Goal: Task Accomplishment & Management: Manage account settings

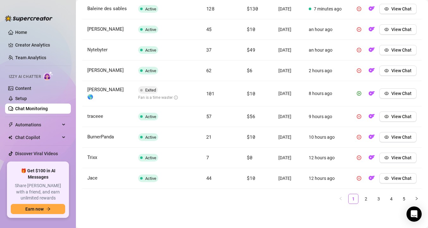
scroll to position [307, 0]
click at [398, 91] on span "View Chat" at bounding box center [402, 93] width 20 height 5
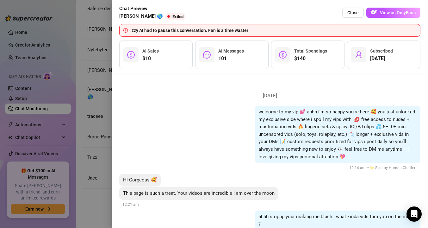
click at [107, 117] on div at bounding box center [214, 114] width 428 height 228
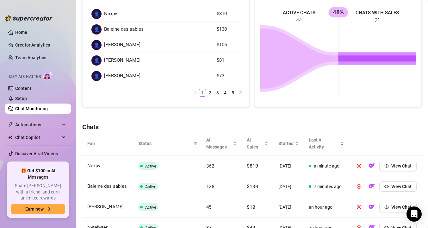
scroll to position [0, 0]
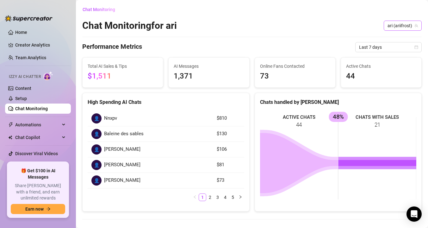
click at [411, 24] on span "ari (ariifrost)" at bounding box center [403, 25] width 30 height 9
click at [407, 40] on span "( arifrost )" at bounding box center [407, 38] width 18 height 7
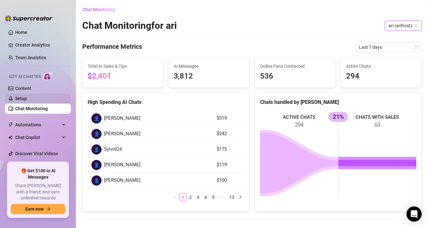
click at [27, 98] on link "Setup" at bounding box center [21, 98] width 12 height 5
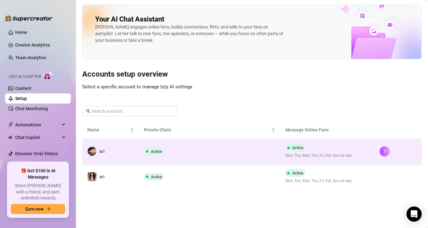
click at [160, 154] on span "Active" at bounding box center [154, 151] width 20 height 8
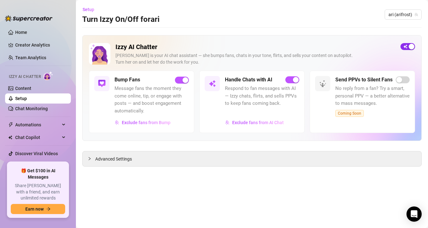
click at [414, 48] on div "button" at bounding box center [412, 47] width 6 height 6
click at [27, 98] on link "Setup" at bounding box center [21, 98] width 12 height 5
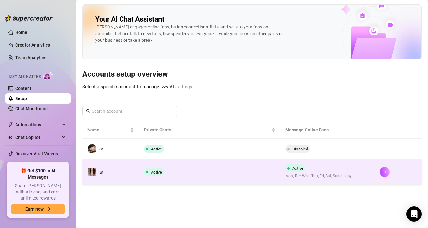
click at [114, 173] on td "ari" at bounding box center [110, 171] width 57 height 25
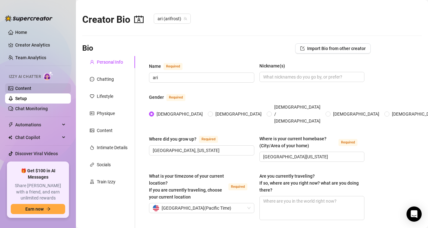
click at [31, 86] on link "Content" at bounding box center [23, 88] width 16 height 5
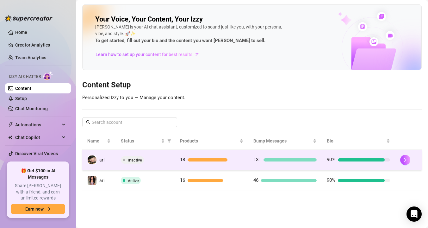
click at [114, 158] on td "ari" at bounding box center [99, 160] width 34 height 21
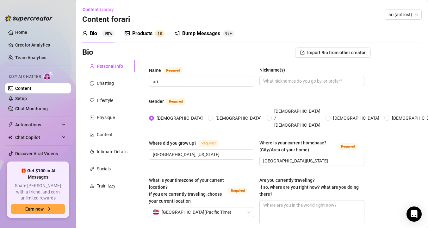
click at [138, 35] on div "Products" at bounding box center [142, 34] width 20 height 8
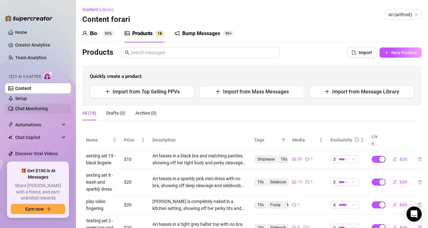
click at [44, 106] on link "Chat Monitoring" at bounding box center [31, 108] width 33 height 5
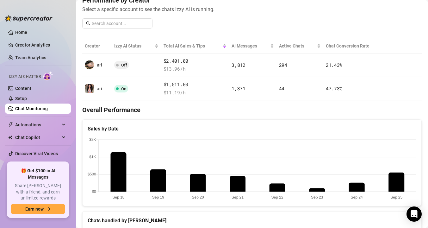
scroll to position [51, 0]
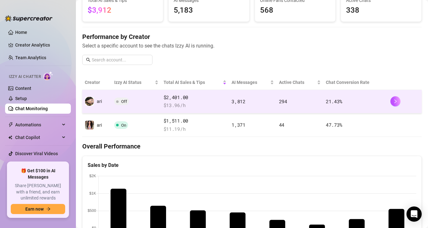
click at [147, 100] on td "Off" at bounding box center [136, 101] width 49 height 23
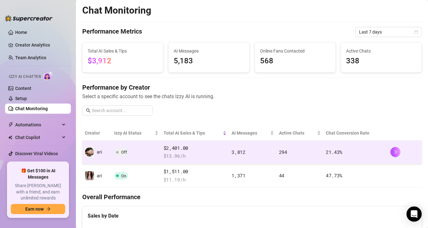
click at [130, 151] on td "Off" at bounding box center [136, 152] width 49 height 23
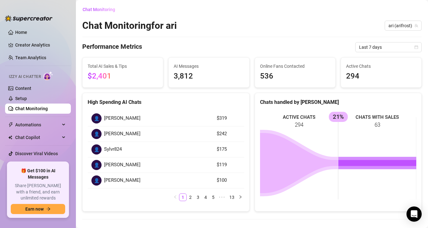
scroll to position [14, 0]
